Goal: Transaction & Acquisition: Obtain resource

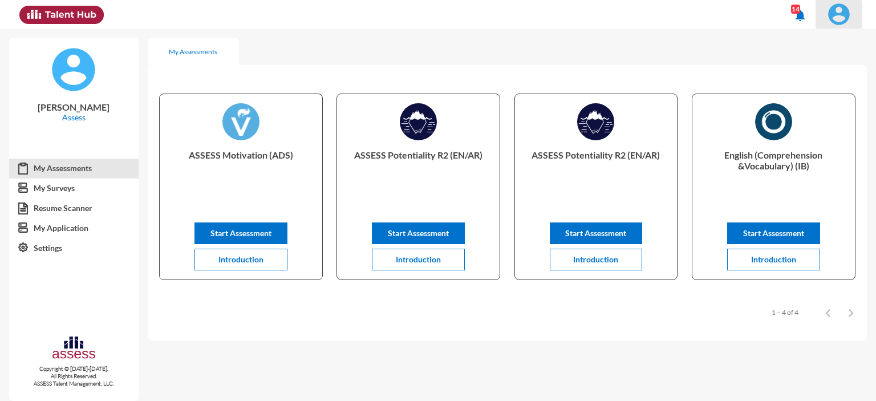
click at [837, 12] on img at bounding box center [839, 14] width 23 height 23
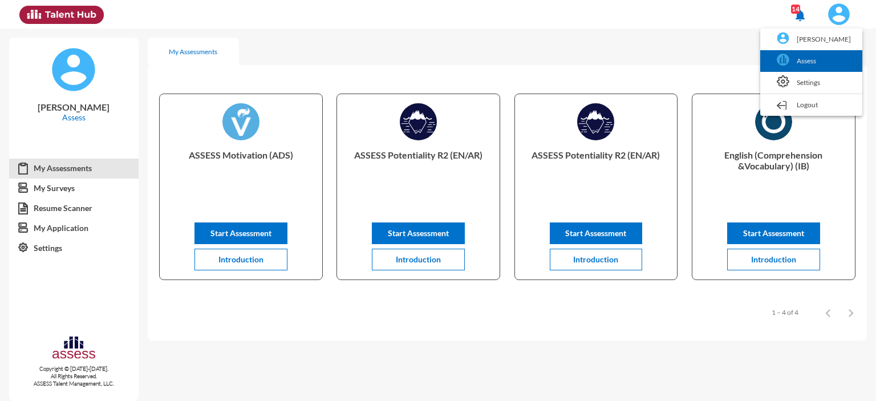
click at [801, 64] on link "Assess" at bounding box center [811, 61] width 91 height 22
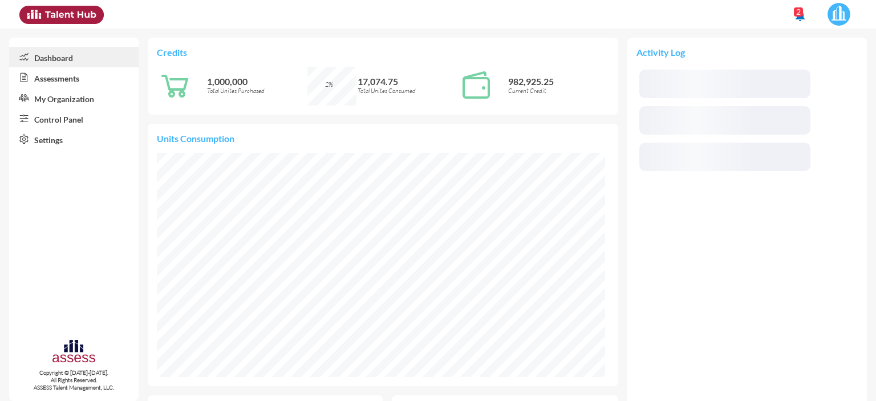
scroll to position [101, 214]
click at [49, 123] on link "Control Panel" at bounding box center [73, 118] width 129 height 21
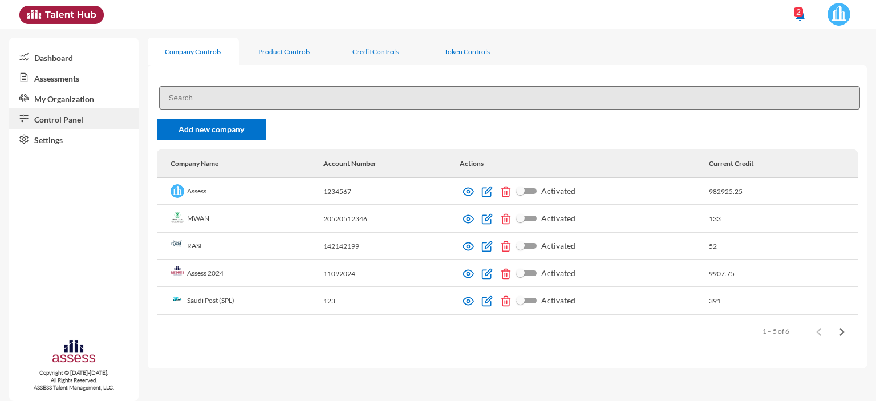
click at [57, 79] on link "Assessments" at bounding box center [73, 77] width 129 height 21
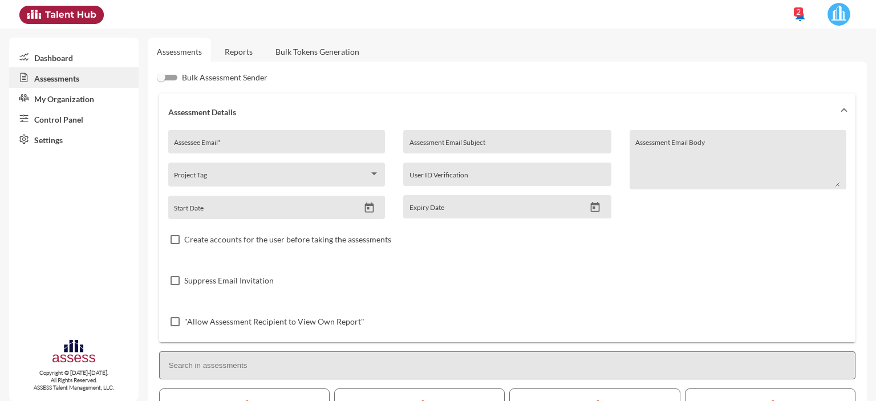
click at [65, 125] on link "Control Panel" at bounding box center [73, 118] width 129 height 21
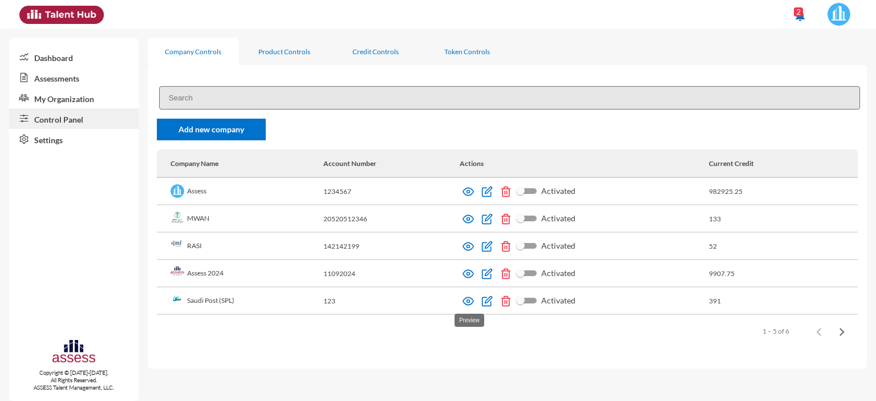
click at [469, 305] on img at bounding box center [468, 300] width 11 height 11
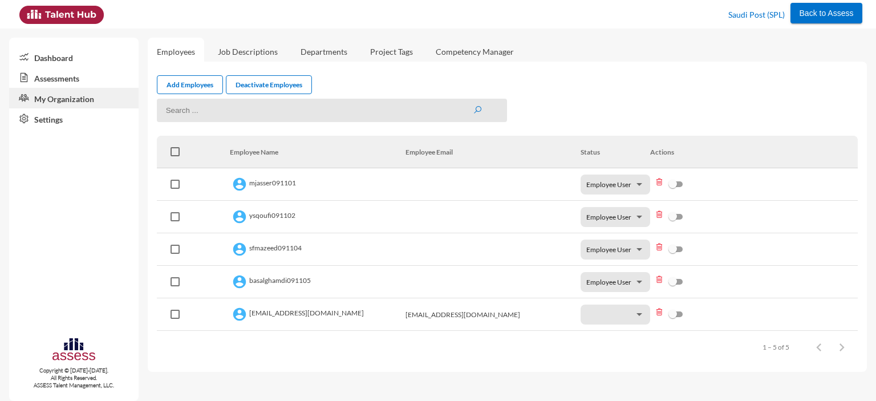
click at [48, 79] on link "Assessments" at bounding box center [73, 77] width 129 height 21
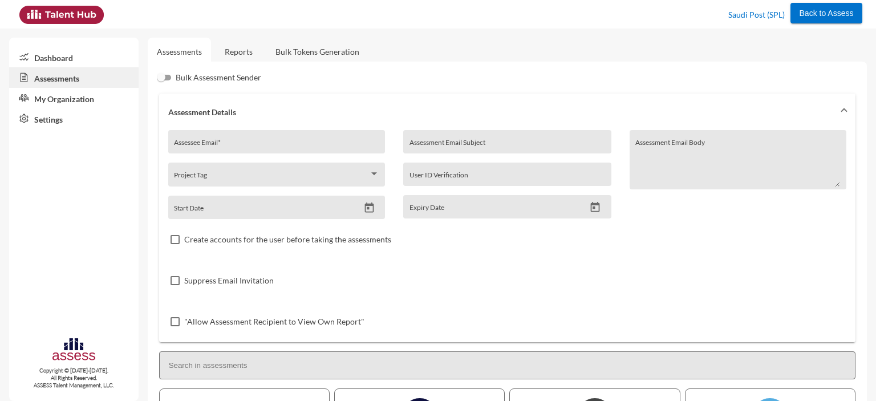
click at [241, 56] on link "Reports" at bounding box center [239, 52] width 46 height 28
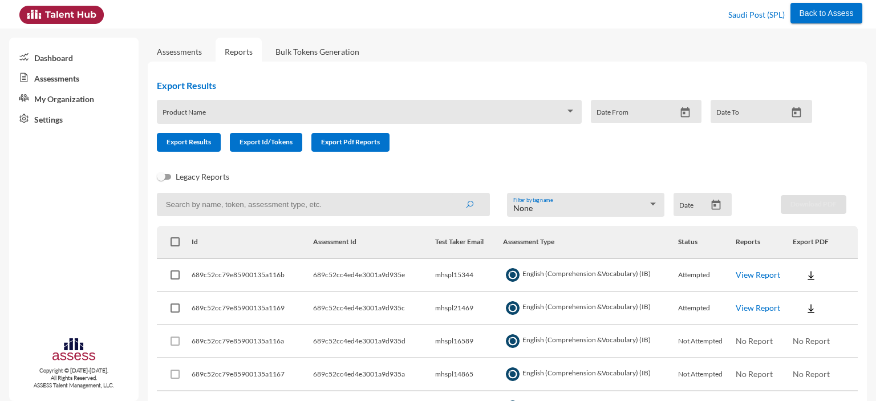
click at [245, 120] on span at bounding box center [364, 115] width 403 height 9
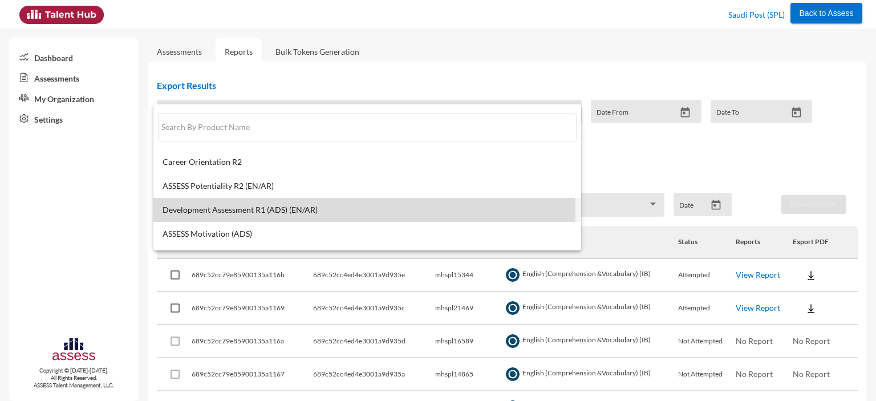
click at [228, 209] on span "Development Assessment R1 (ADS) (EN/AR)" at bounding box center [368, 209] width 410 height 9
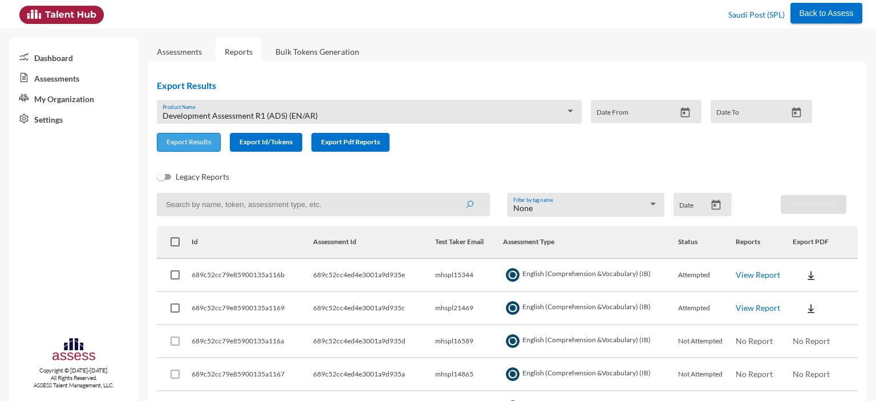
click at [189, 137] on button "Export Results" at bounding box center [189, 142] width 64 height 19
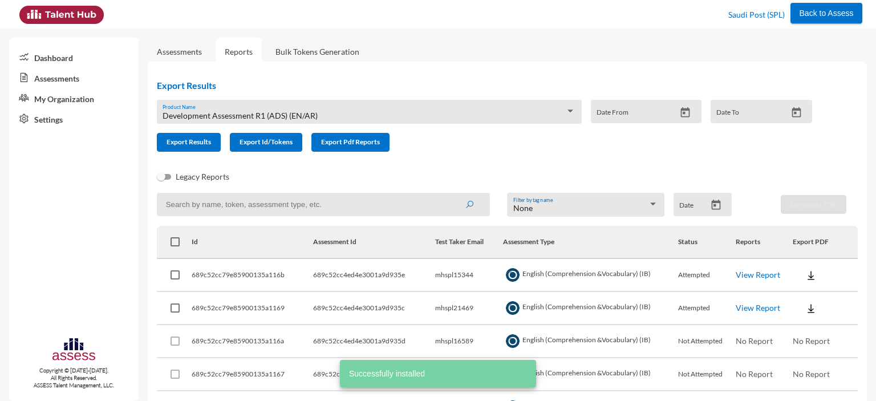
click at [233, 108] on div "Development Assessment R1 (ADS) (EN/AR) Product Name" at bounding box center [369, 115] width 413 height 18
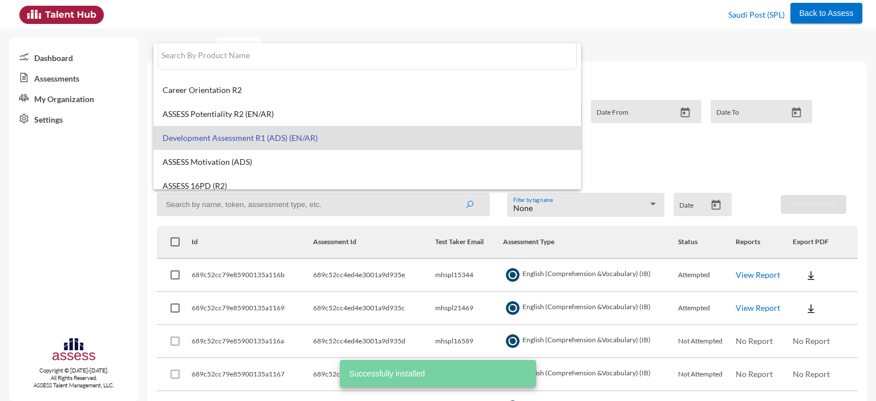
scroll to position [9, 0]
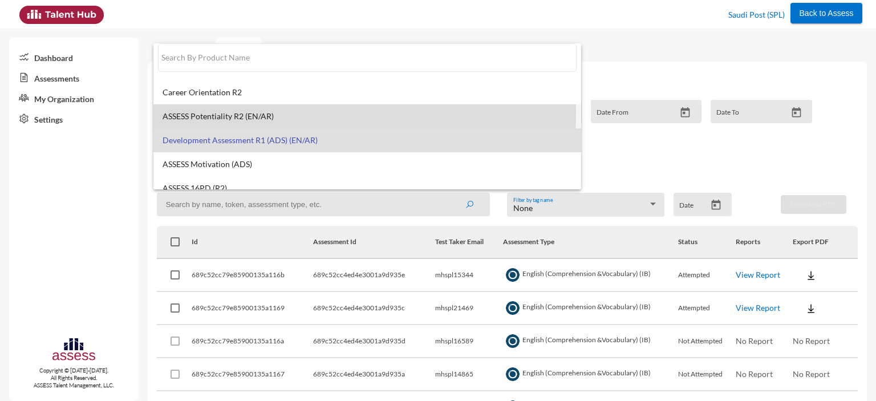
click at [233, 112] on span "ASSESS Potentiality R2 (EN/AR)" at bounding box center [368, 116] width 410 height 9
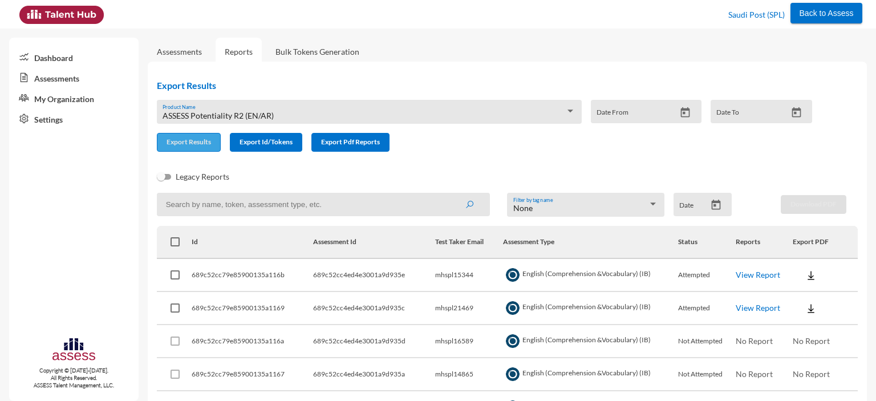
click at [195, 139] on span "Export Results" at bounding box center [189, 141] width 44 height 9
